Goal: Task Accomplishment & Management: Use online tool/utility

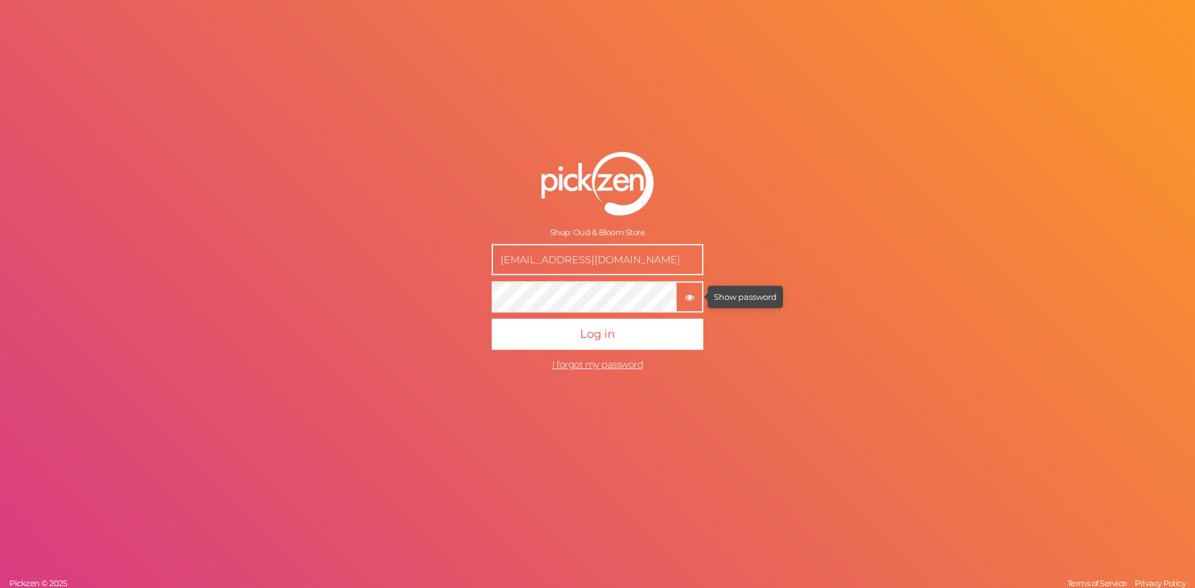
click at [695, 294] on tooltip "× Show password" at bounding box center [690, 297] width 26 height 9
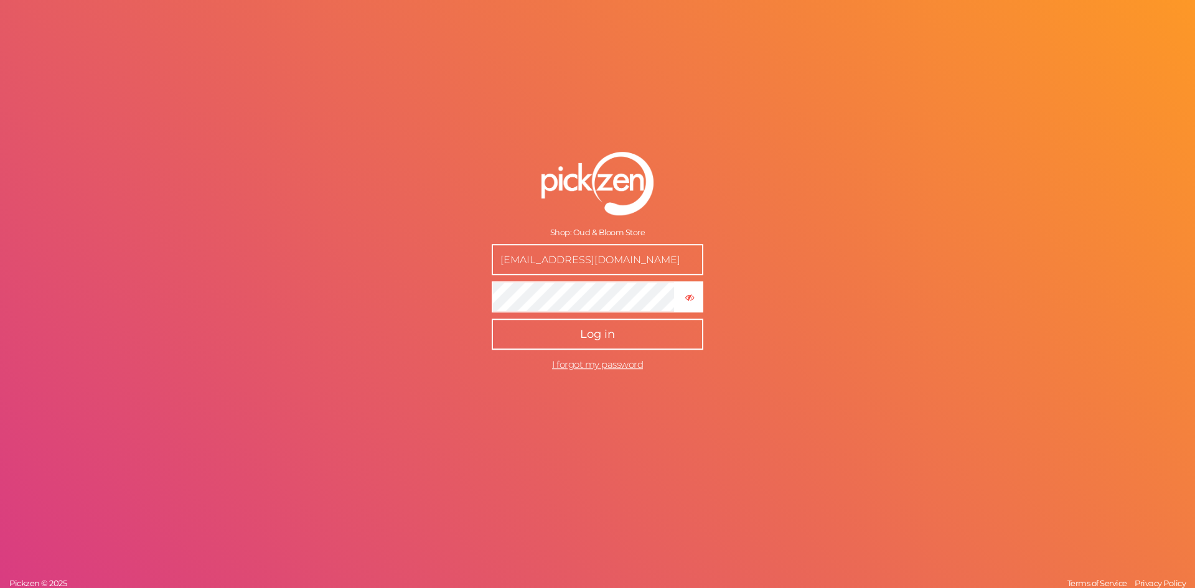
click at [609, 338] on span "Log in" at bounding box center [597, 334] width 35 height 14
click at [613, 266] on input "[EMAIL_ADDRESS][DOMAIN_NAME]" at bounding box center [598, 259] width 212 height 31
type input "[EMAIL_ADDRESS][DOMAIN_NAME]"
click at [671, 326] on button "Log in" at bounding box center [598, 334] width 212 height 31
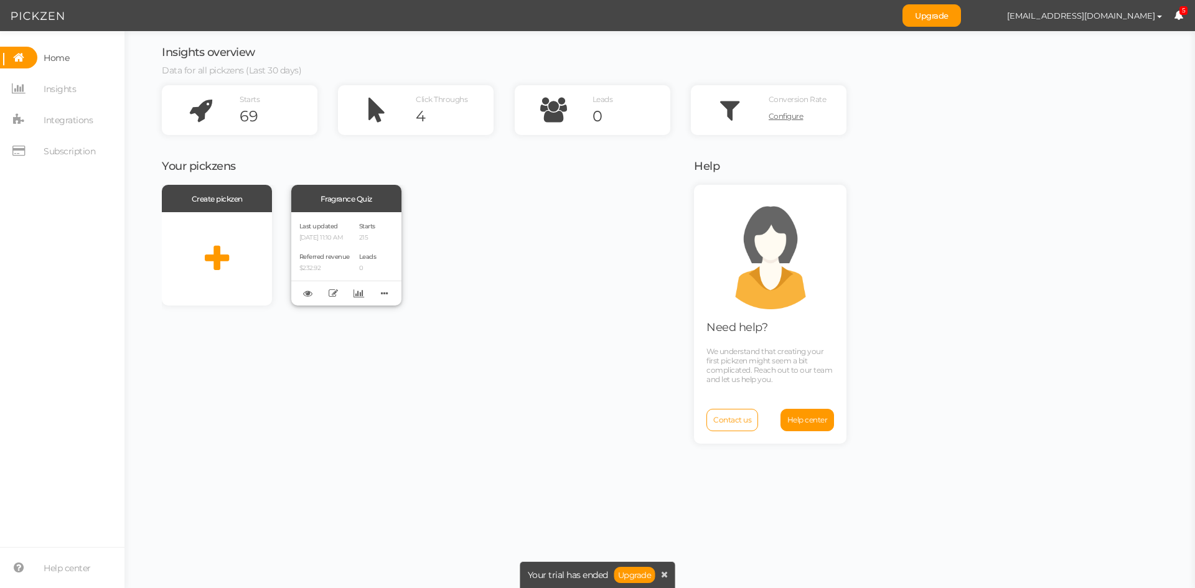
click at [344, 232] on div "Last updated [DATE] 11:10 AM" at bounding box center [324, 230] width 50 height 21
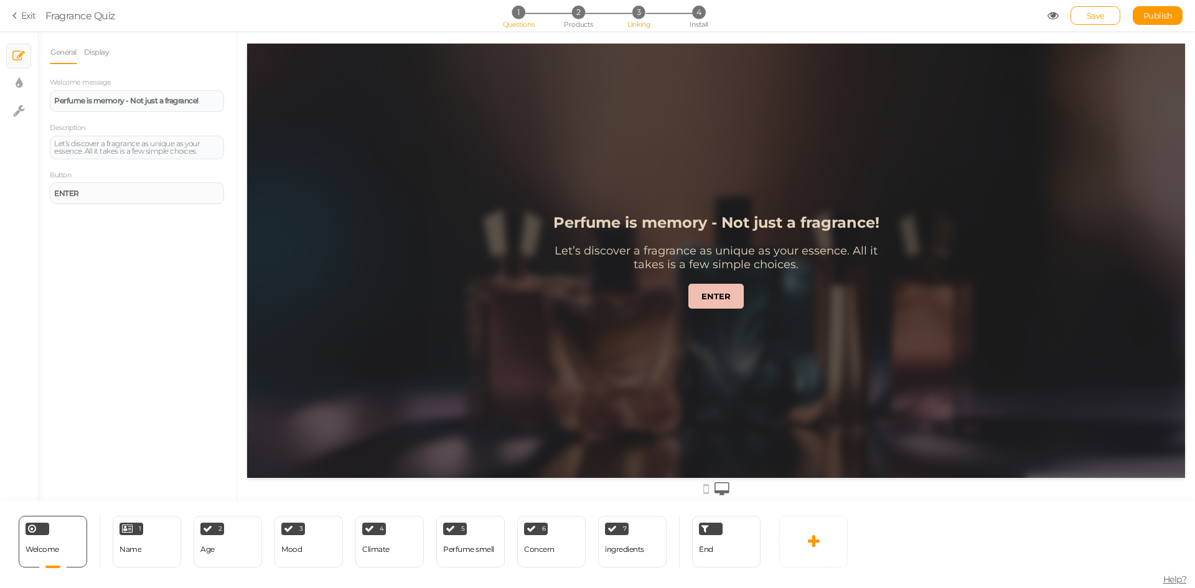
click at [632, 28] on span "Linking" at bounding box center [639, 24] width 22 height 9
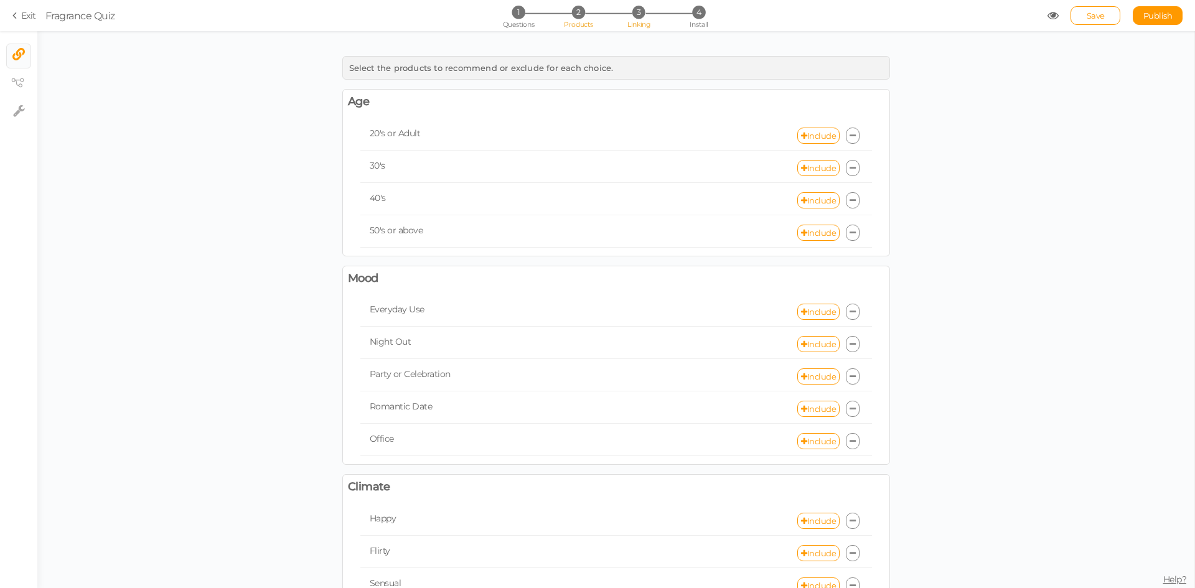
click at [585, 19] on li "2 Products" at bounding box center [579, 12] width 58 height 13
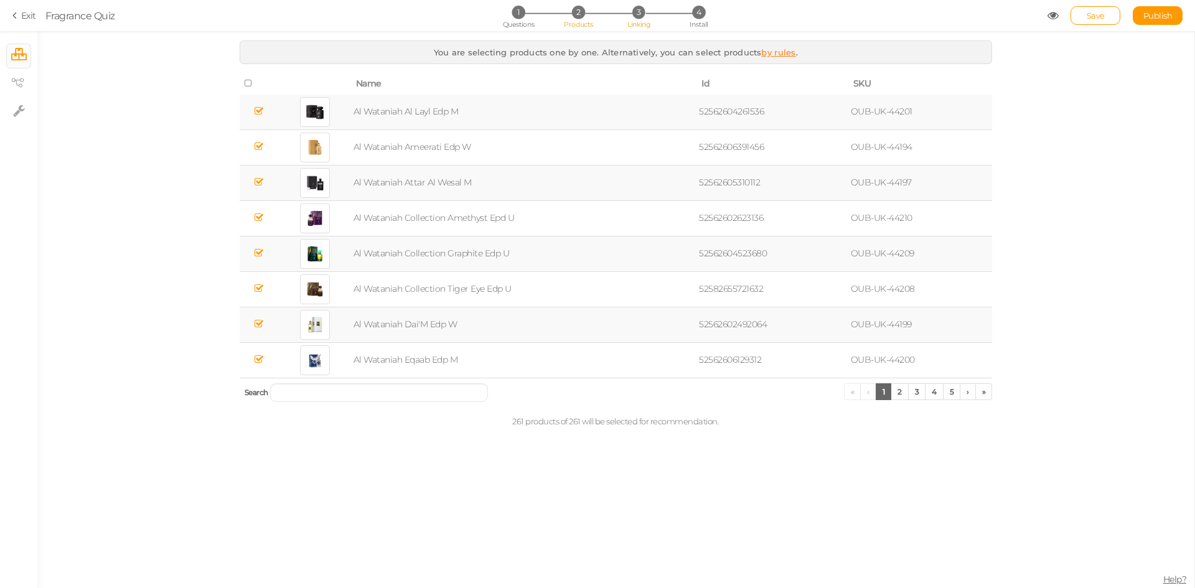
click at [646, 24] on span "Linking" at bounding box center [639, 24] width 22 height 9
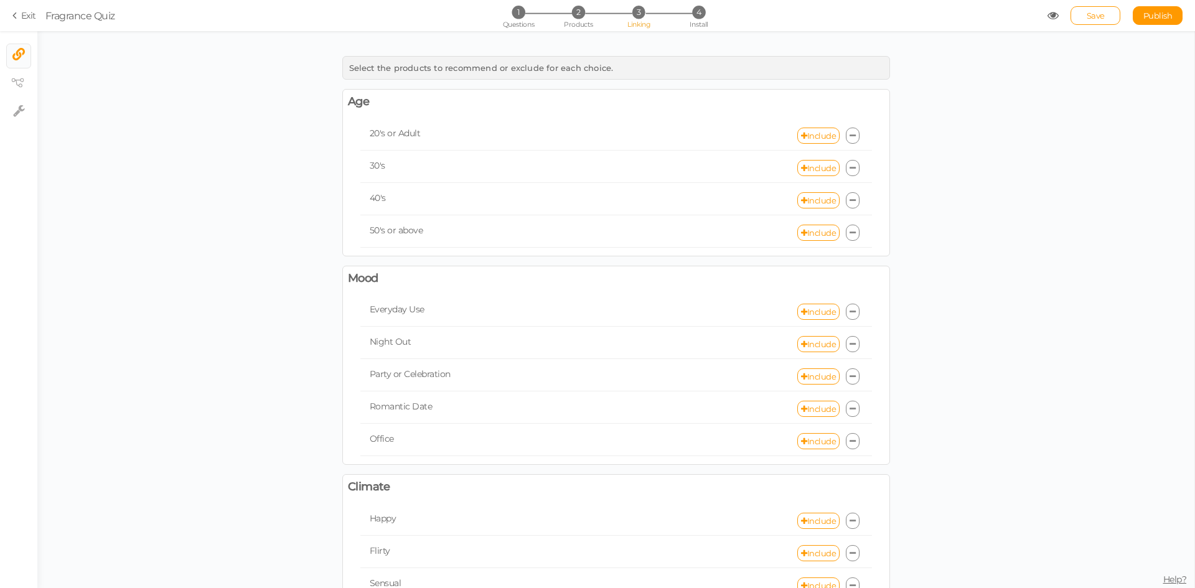
click at [570, 19] on div "1 Questions 2 Products 3 Linking 4 Install" at bounding box center [597, 17] width 261 height 22
click at [573, 20] on span "Products" at bounding box center [578, 24] width 29 height 9
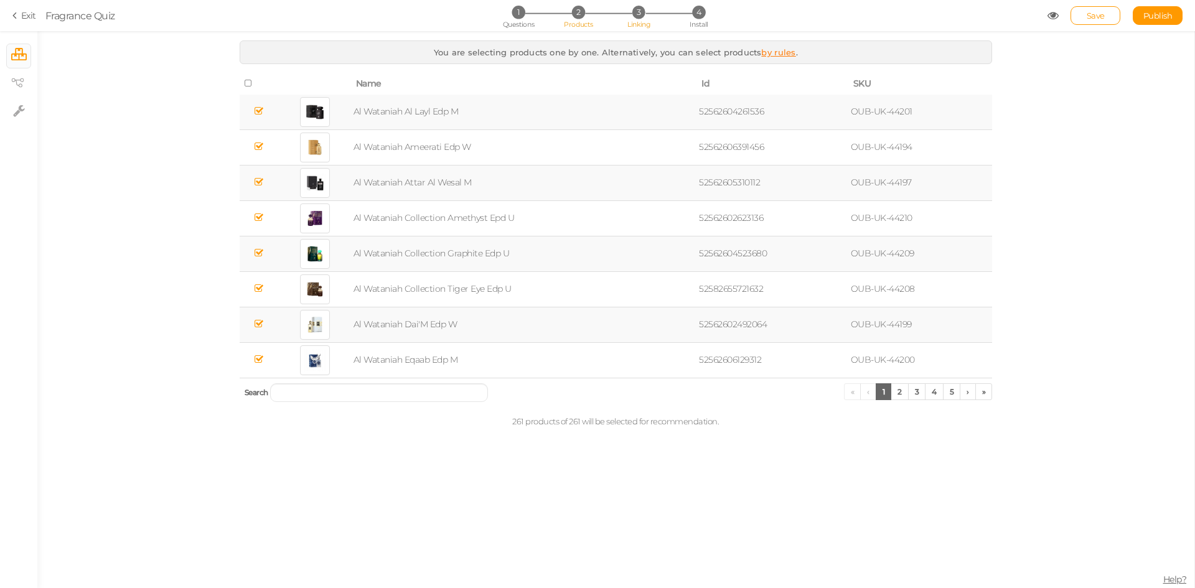
click at [643, 27] on span "Linking" at bounding box center [639, 24] width 22 height 9
